Goal: Task Accomplishment & Management: Manage account settings

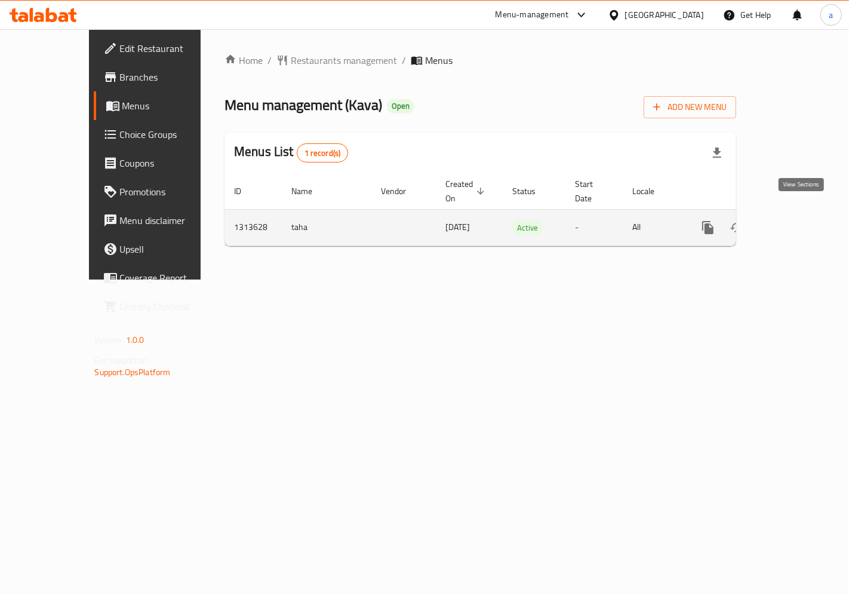
click at [800, 220] on icon "enhanced table" at bounding box center [794, 227] width 14 height 14
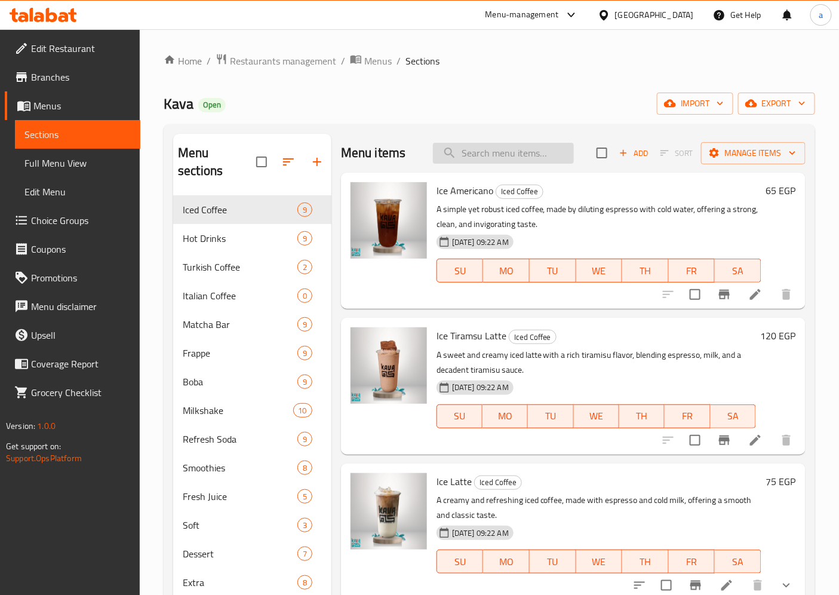
click at [474, 150] on input "search" at bounding box center [503, 153] width 141 height 21
paste input "Extra Ice Cream"
type input "Extra Ice Cream"
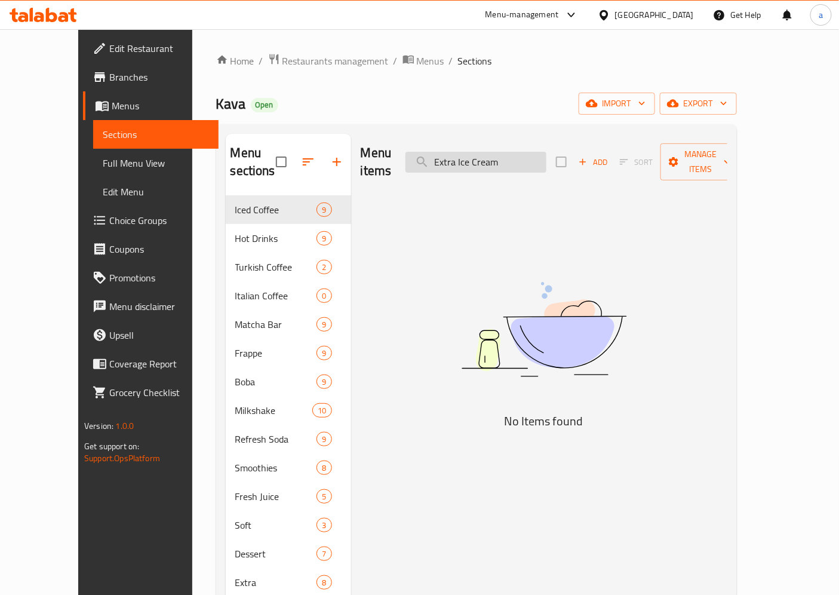
click at [522, 153] on input "Extra Ice Cream" at bounding box center [475, 162] width 141 height 21
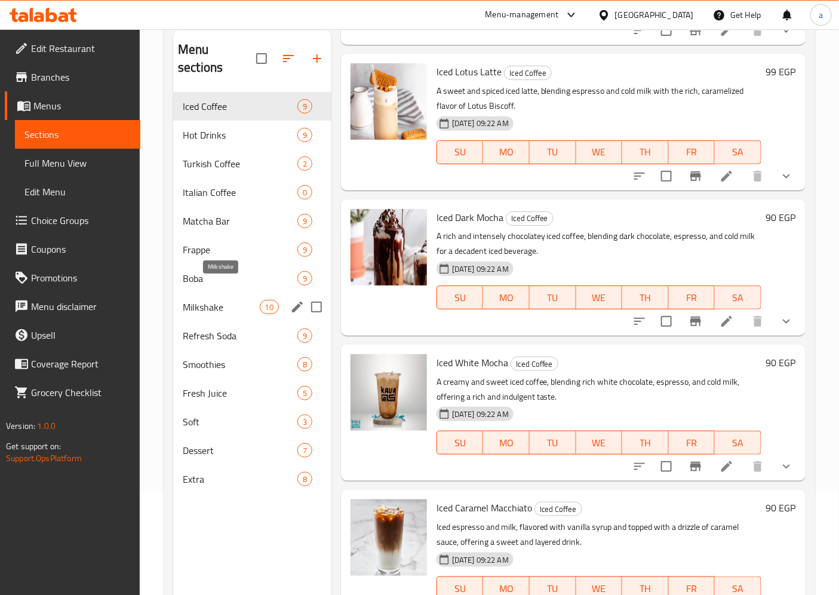
scroll to position [133, 0]
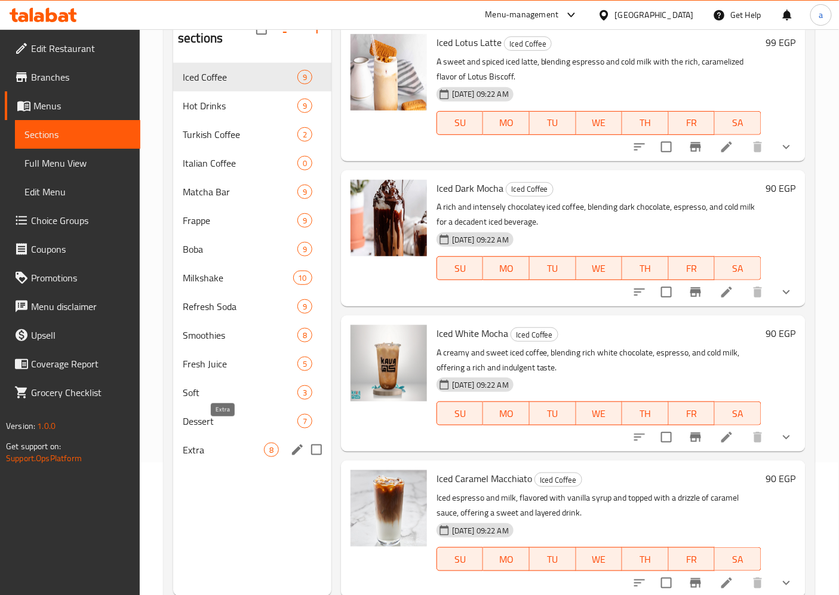
click at [217, 442] on span "Extra" at bounding box center [223, 449] width 81 height 14
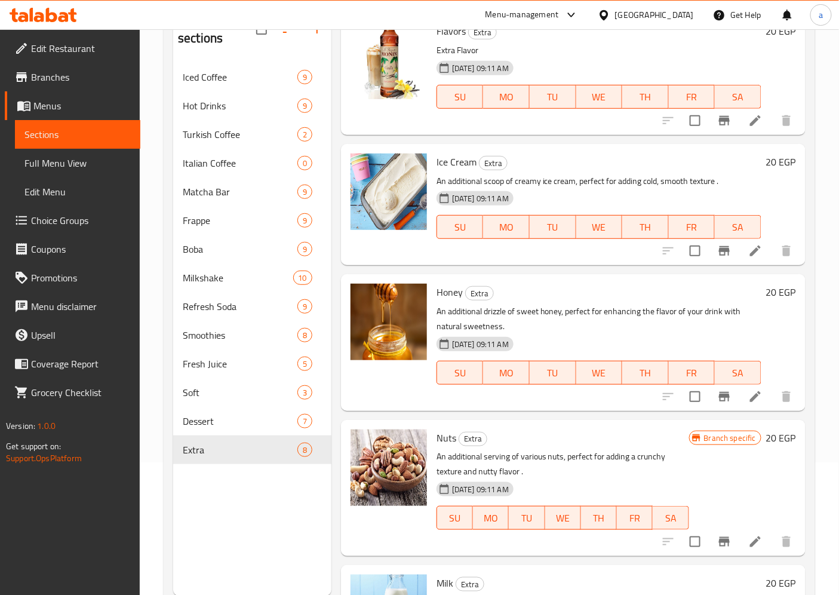
scroll to position [136, 0]
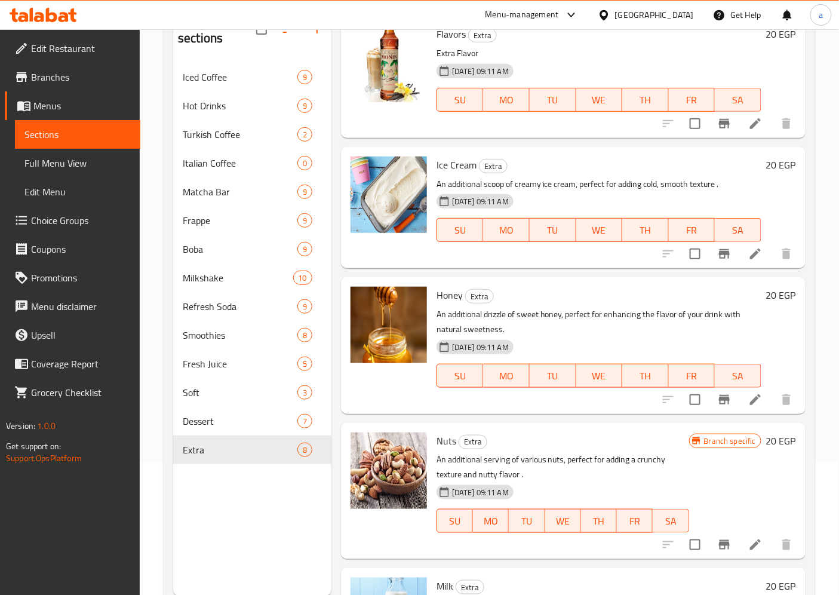
click at [748, 258] on icon at bounding box center [755, 254] width 14 height 14
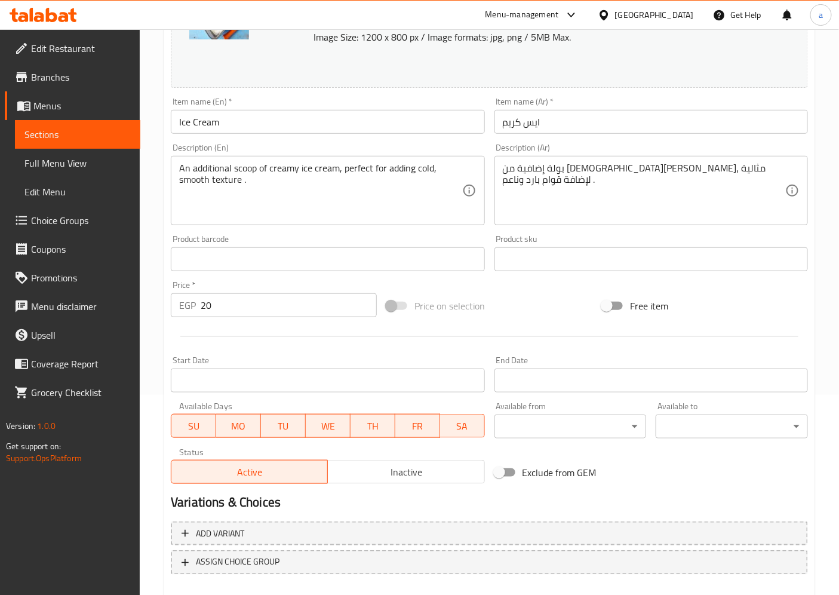
scroll to position [264, 0]
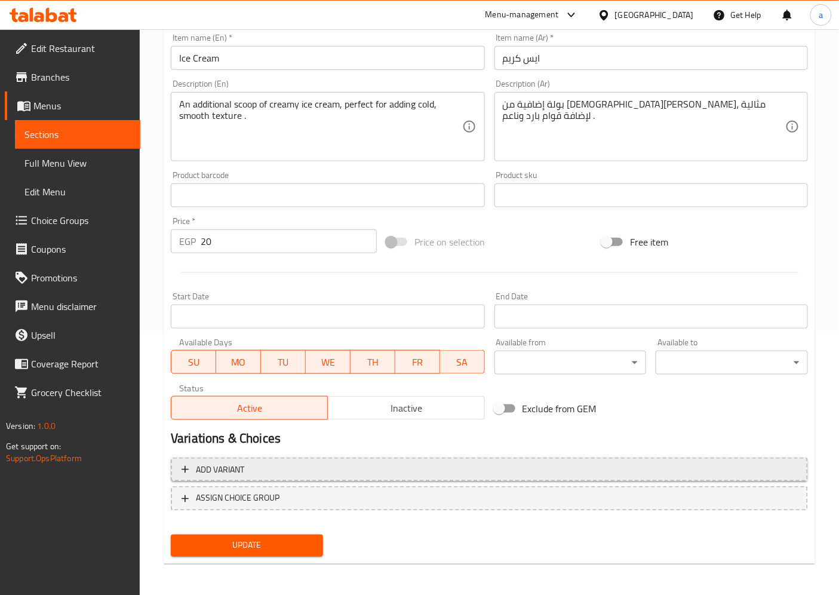
click at [486, 464] on span "Add variant" at bounding box center [488, 469] width 615 height 15
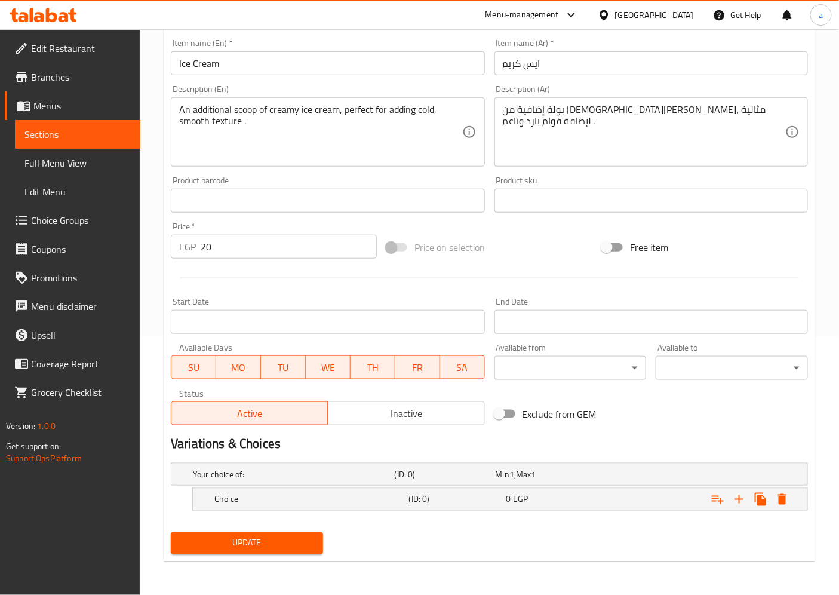
scroll to position [258, 0]
click at [525, 468] on span "Max" at bounding box center [523, 475] width 15 height 16
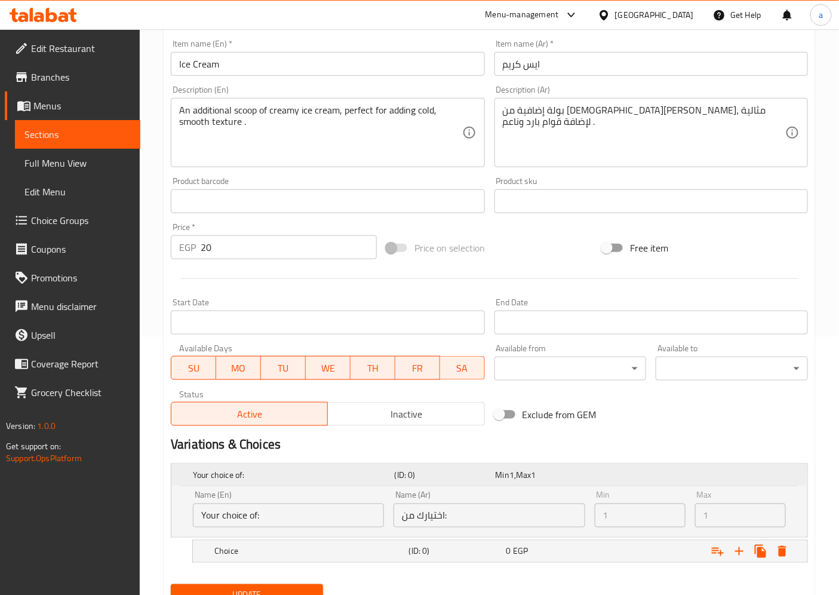
click at [589, 469] on div "Min 1 , Max 1" at bounding box center [543, 475] width 96 height 12
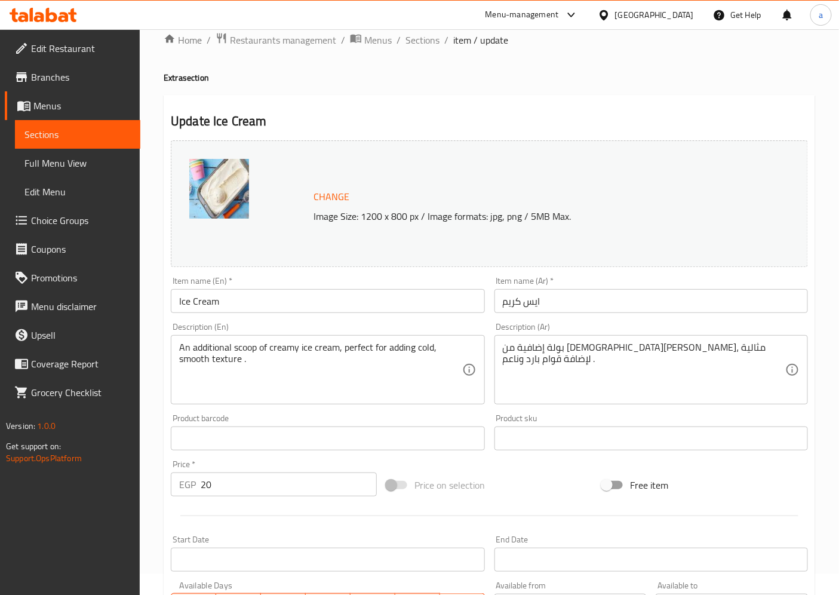
scroll to position [0, 0]
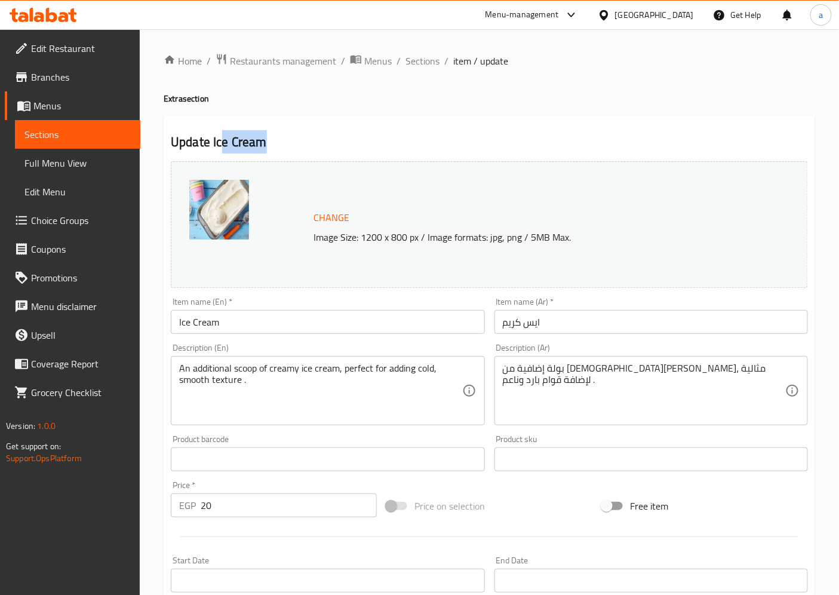
drag, startPoint x: 275, startPoint y: 149, endPoint x: 334, endPoint y: 152, distance: 59.2
click at [329, 152] on div "Update Ice Cream Change Image Size: 1200 x 800 px / Image formats: jpg, png / 5…" at bounding box center [489, 468] width 651 height 704
click at [313, 146] on h2 "Update Ice Cream" at bounding box center [489, 142] width 637 height 18
click at [56, 135] on span "Sections" at bounding box center [77, 134] width 106 height 14
